Goal: Navigation & Orientation: Find specific page/section

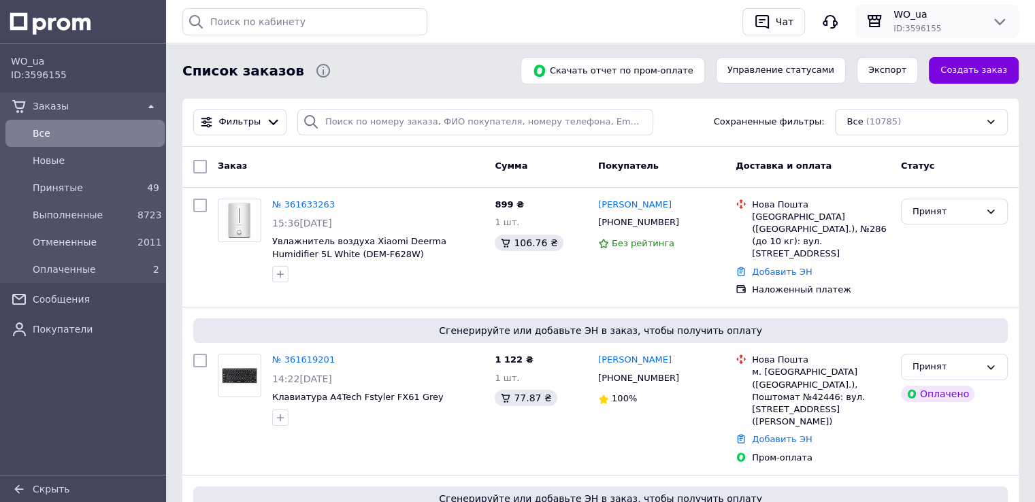
click at [899, 9] on span "WO_ua" at bounding box center [936, 14] width 87 height 14
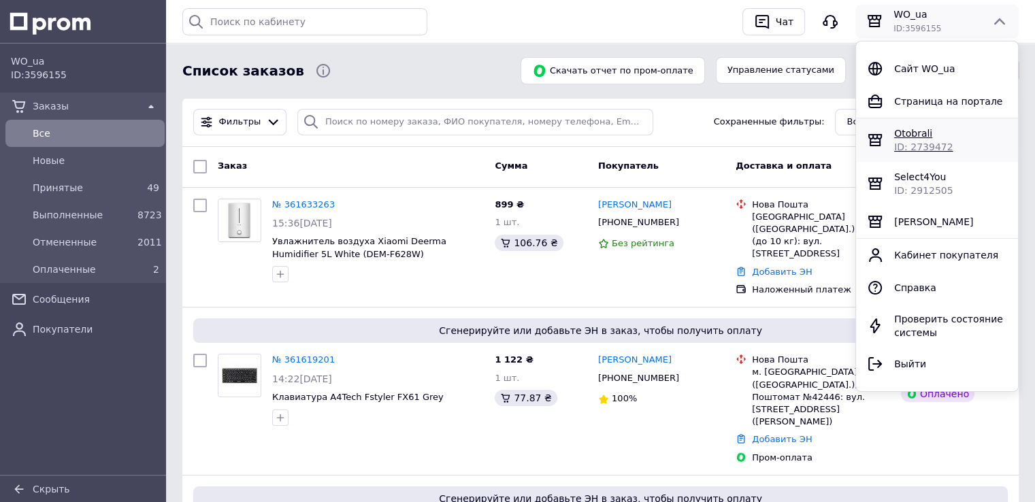
click at [910, 135] on span "Otobrali" at bounding box center [913, 133] width 38 height 11
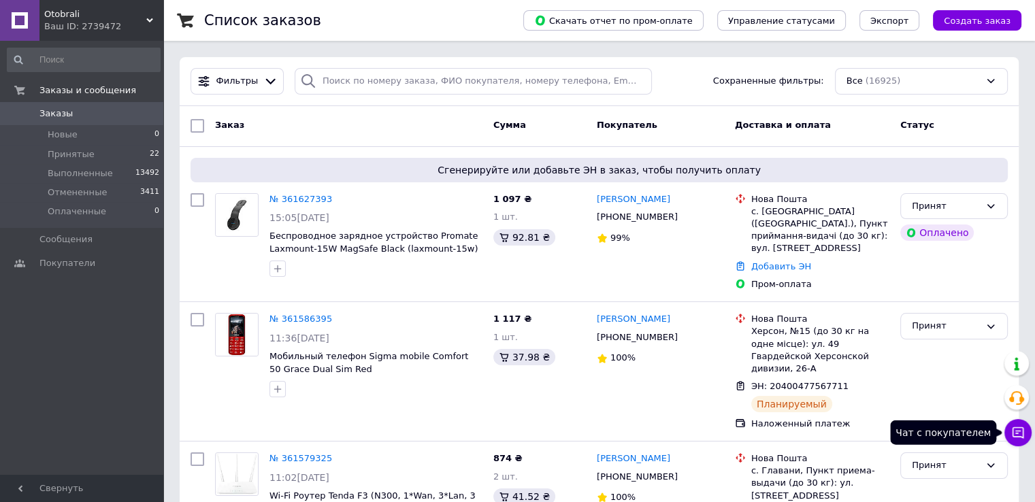
click at [1020, 434] on icon at bounding box center [1018, 433] width 14 height 14
click at [84, 24] on div "Ваш ID: 2739472" at bounding box center [103, 26] width 119 height 12
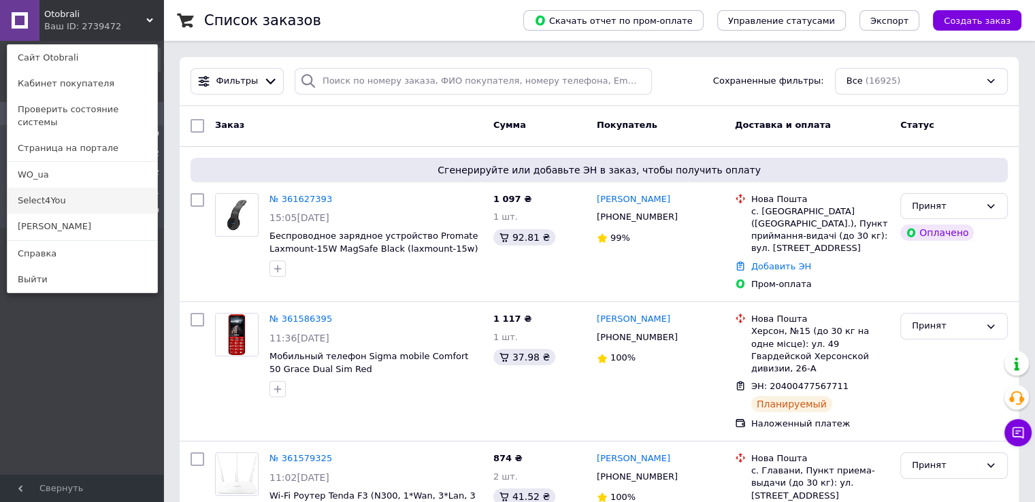
click at [60, 188] on link "Select4You" at bounding box center [82, 201] width 150 height 26
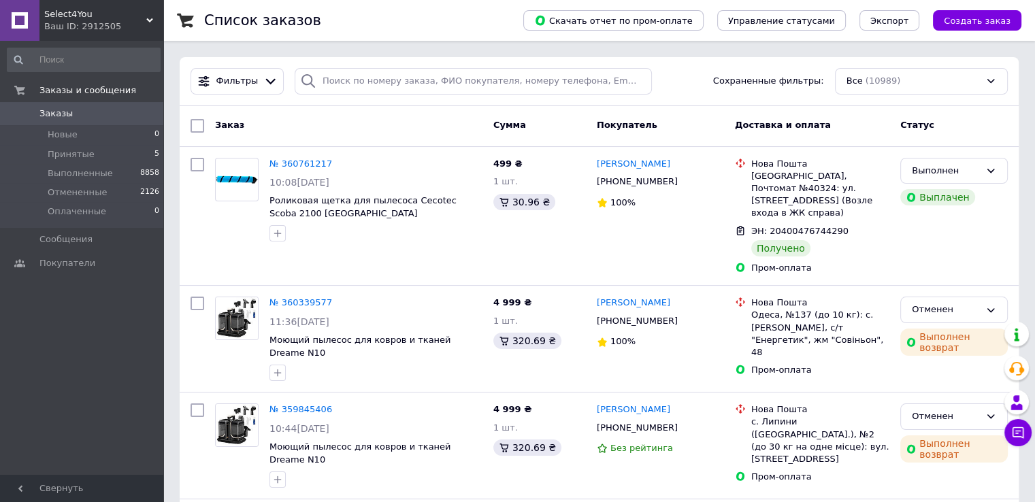
click at [78, 26] on div "Ваш ID: 2912505" at bounding box center [103, 26] width 119 height 12
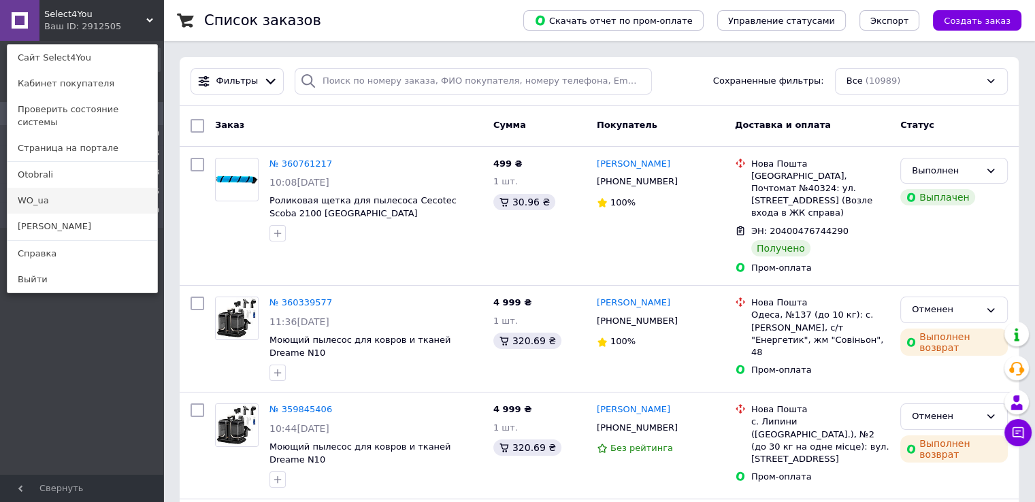
click at [73, 188] on link "WO_ua" at bounding box center [82, 201] width 150 height 26
